Goal: Task Accomplishment & Management: Complete application form

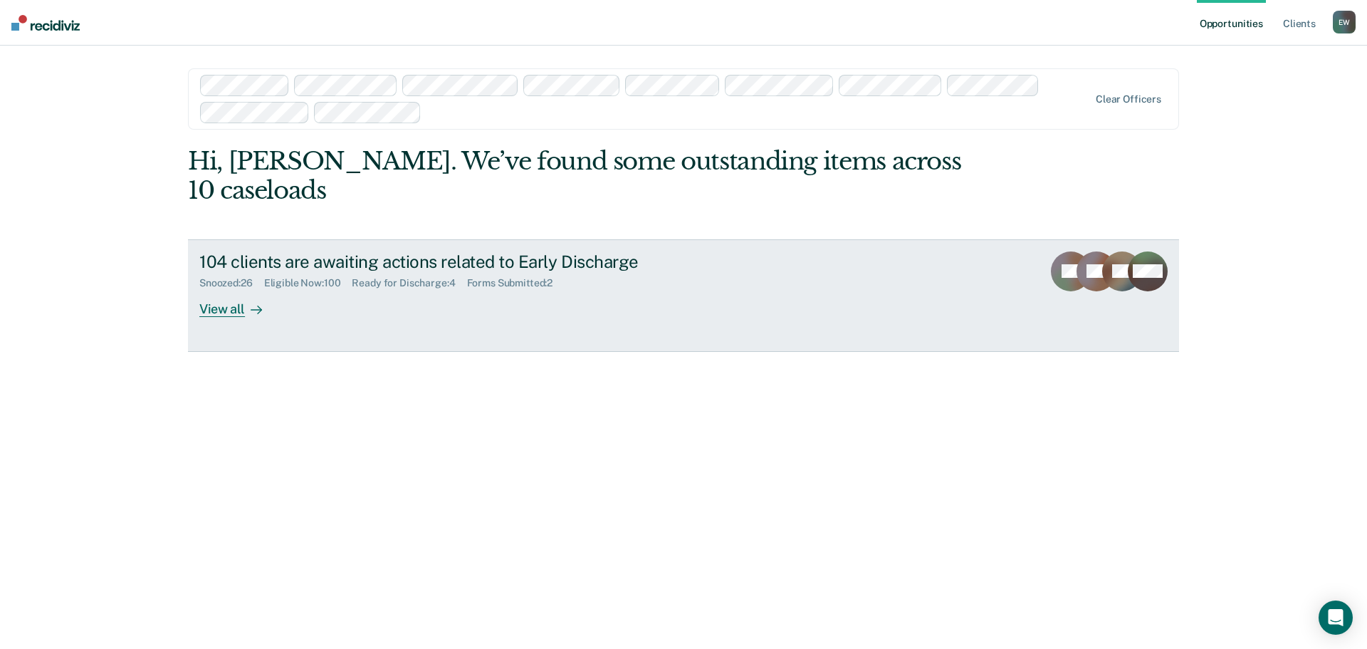
click at [221, 289] on div "View all" at bounding box center [239, 303] width 80 height 28
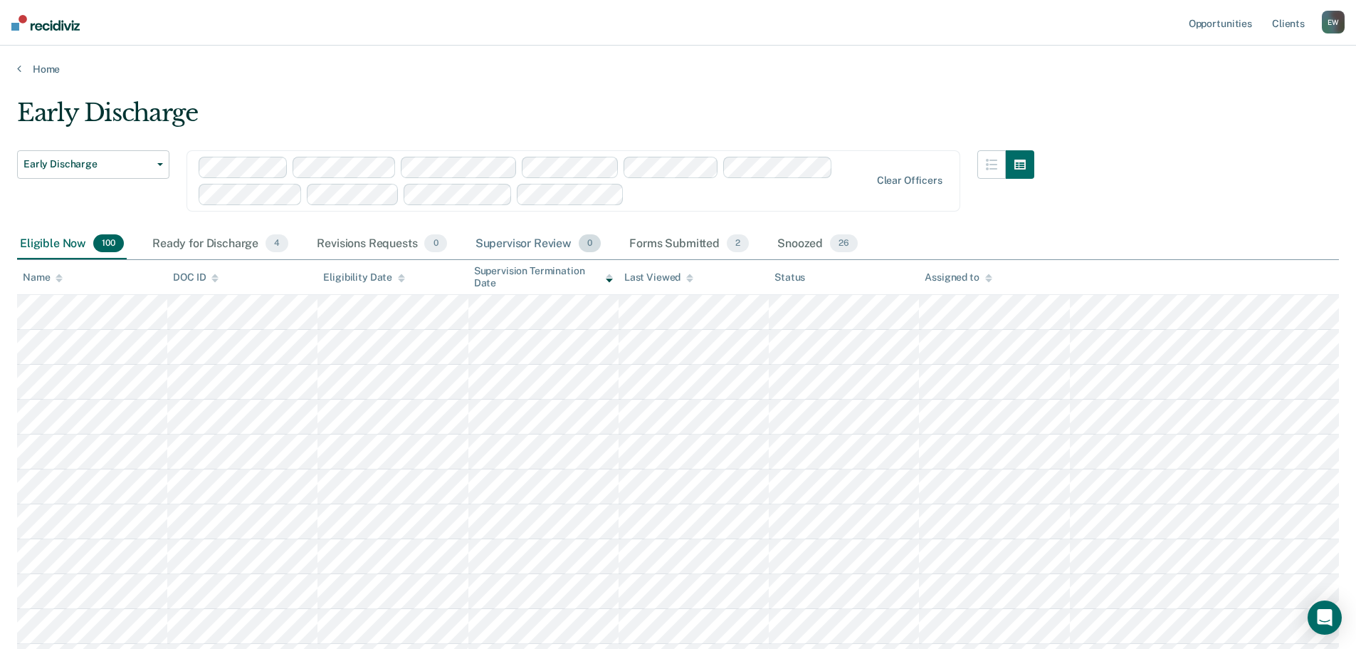
click at [502, 244] on div "Supervisor Review 0" at bounding box center [539, 244] width 132 height 31
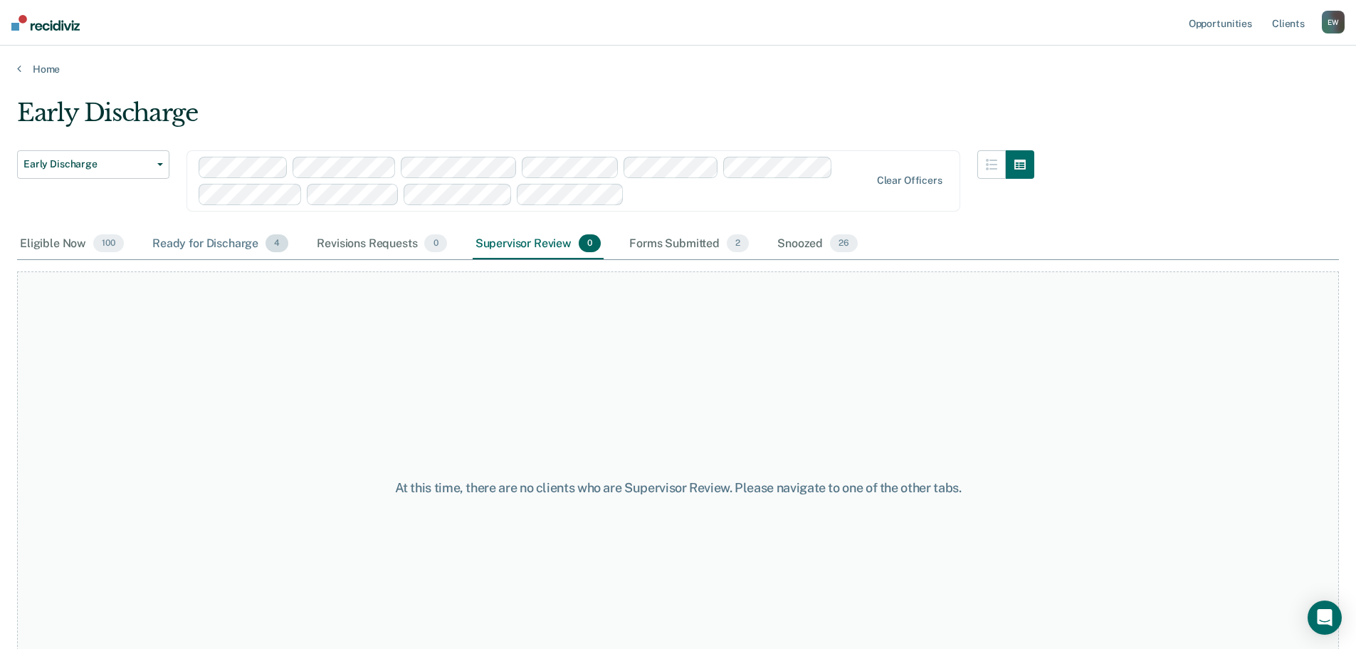
click at [222, 243] on div "Ready for Discharge 4" at bounding box center [221, 244] width 142 height 31
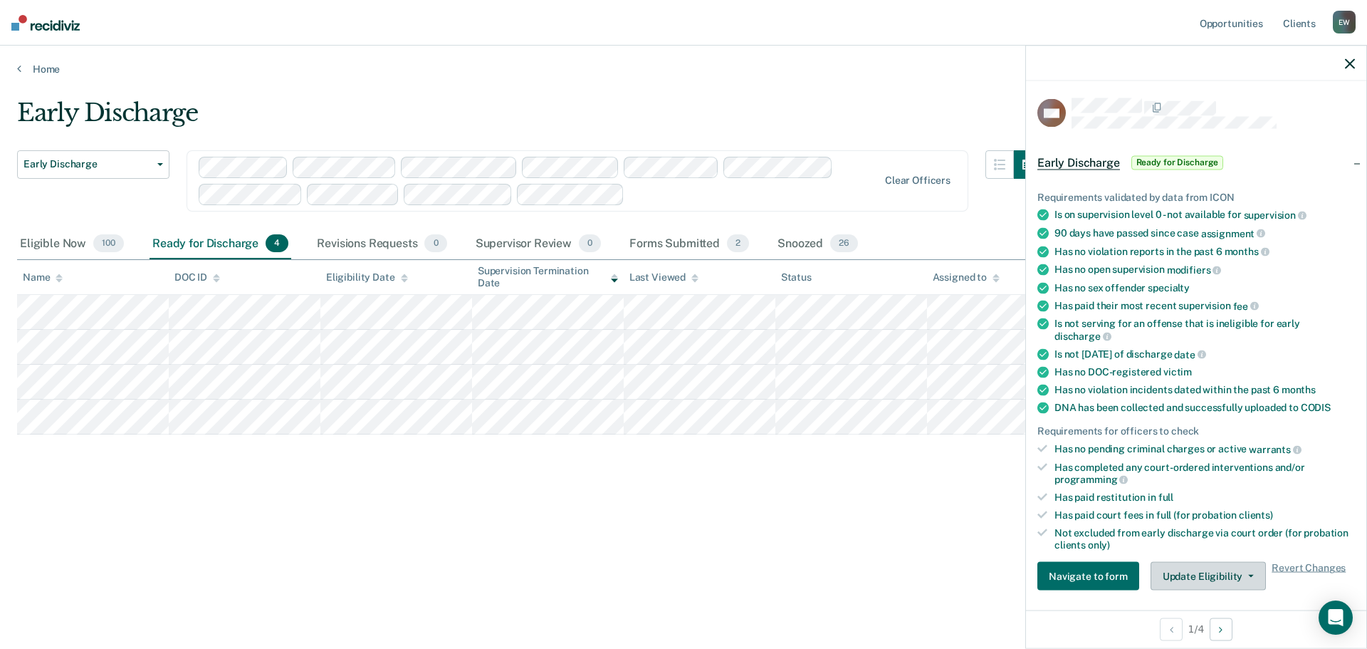
click at [1229, 581] on button "Update Eligibility" at bounding box center [1208, 576] width 115 height 28
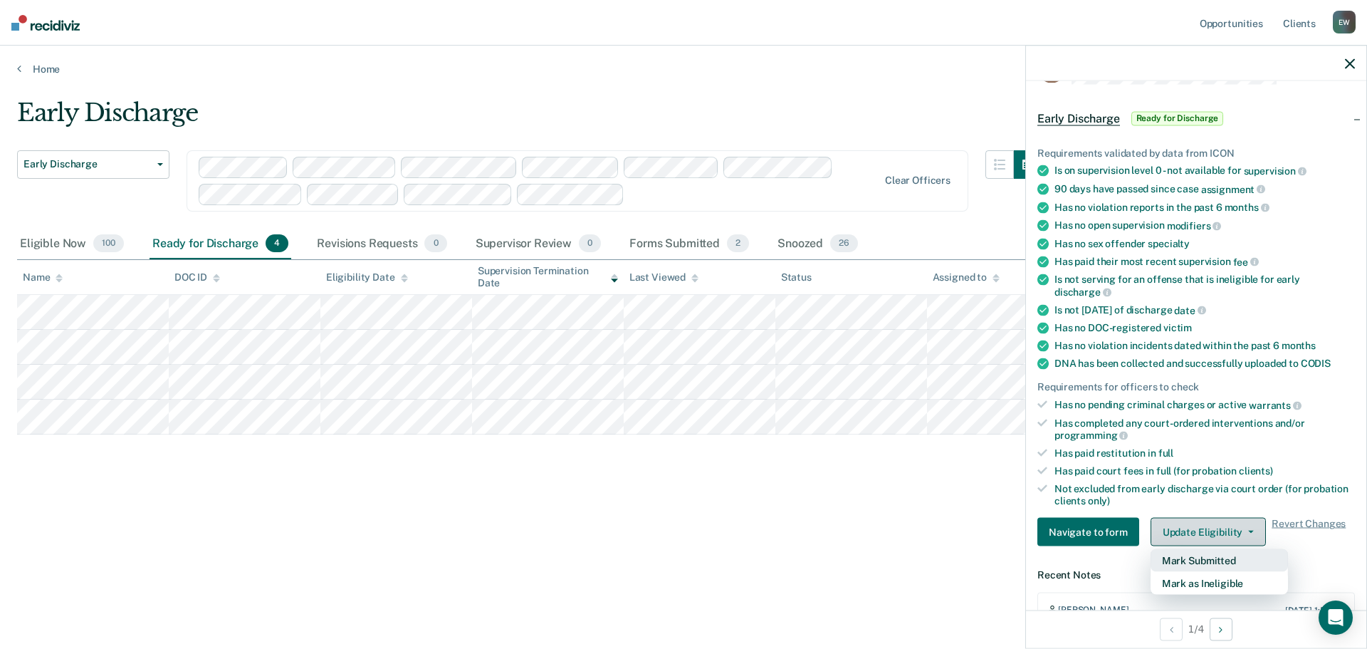
scroll to position [76, 0]
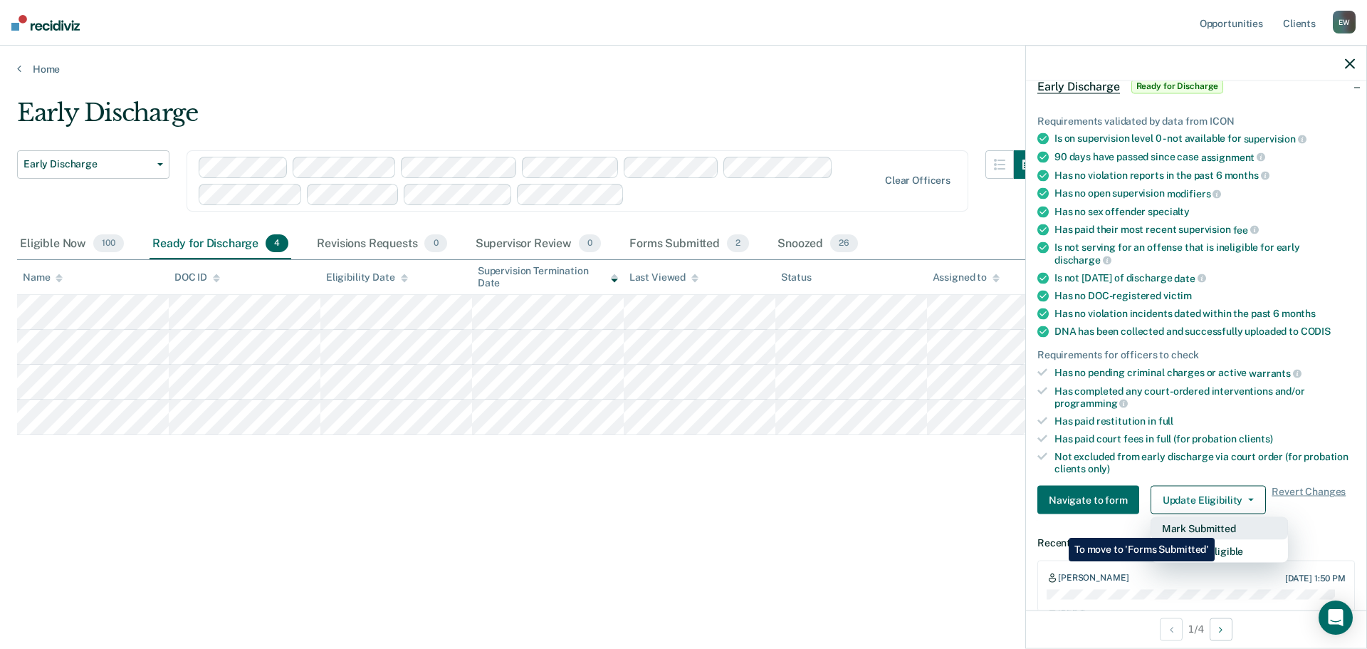
click at [1218, 527] on button "Mark Submitted" at bounding box center [1219, 528] width 137 height 23
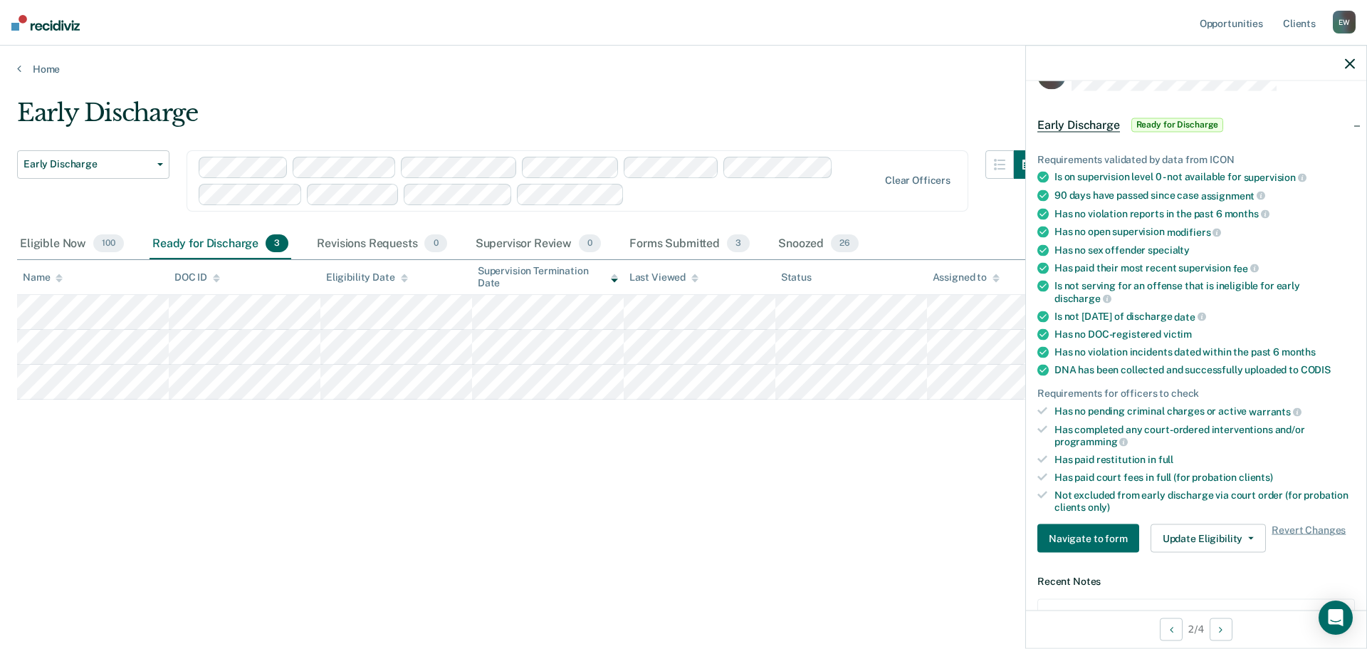
scroll to position [0, 0]
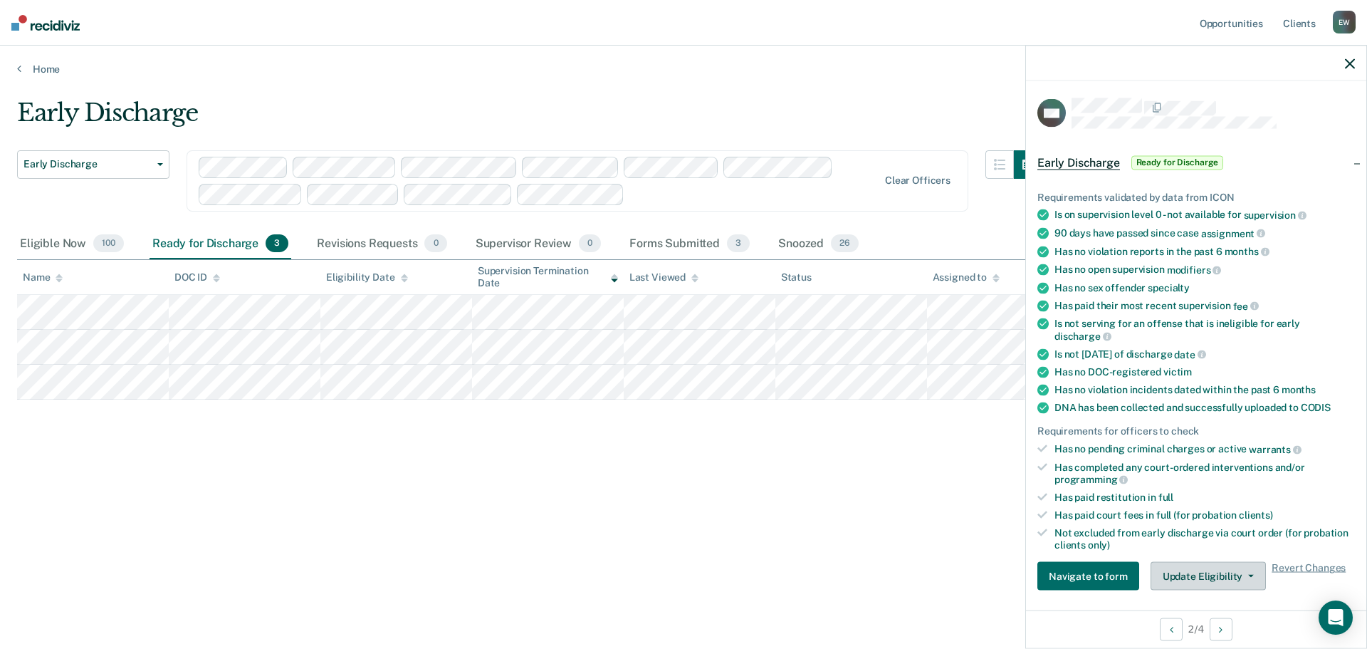
click at [1205, 577] on button "Update Eligibility" at bounding box center [1208, 576] width 115 height 28
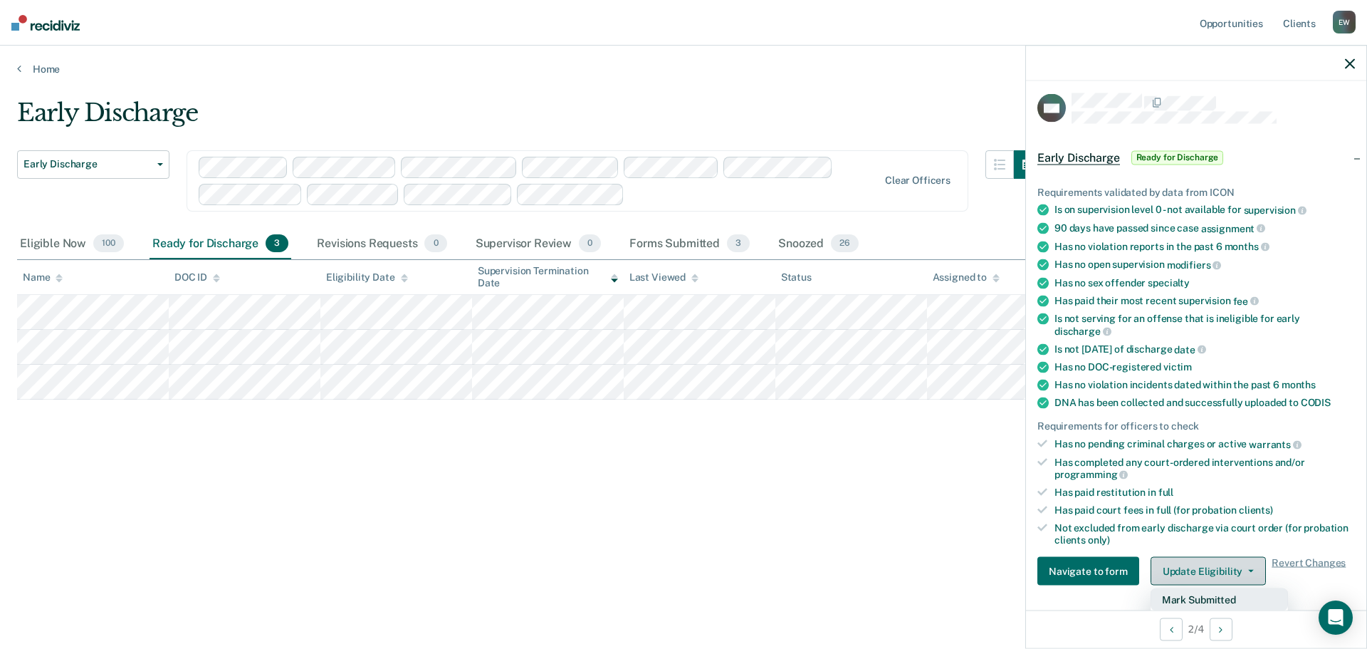
scroll to position [76, 0]
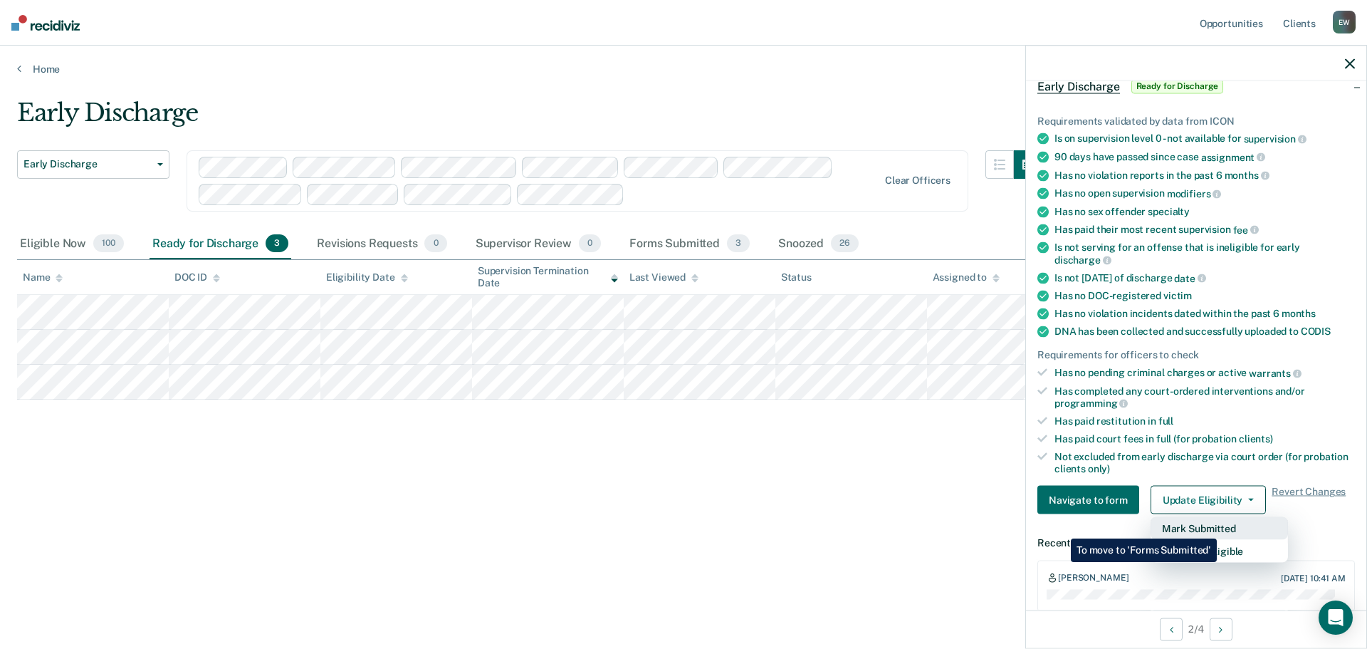
click at [1220, 528] on button "Mark Submitted" at bounding box center [1219, 528] width 137 height 23
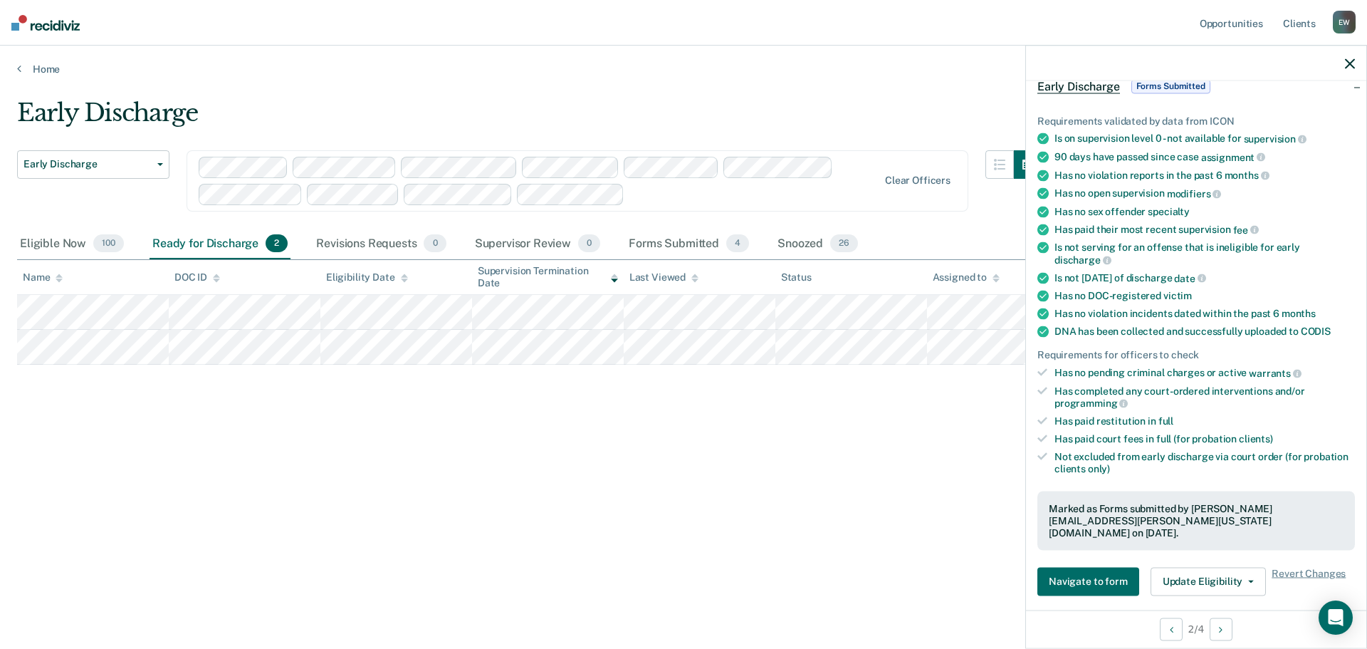
drag, startPoint x: 607, startPoint y: 83, endPoint x: 634, endPoint y: -36, distance: 121.9
click at [634, 0] on html "Looks like you’re using Internet Explorer 11. For faster loading and a better e…" at bounding box center [683, 324] width 1367 height 649
